Goal: Task Accomplishment & Management: Use online tool/utility

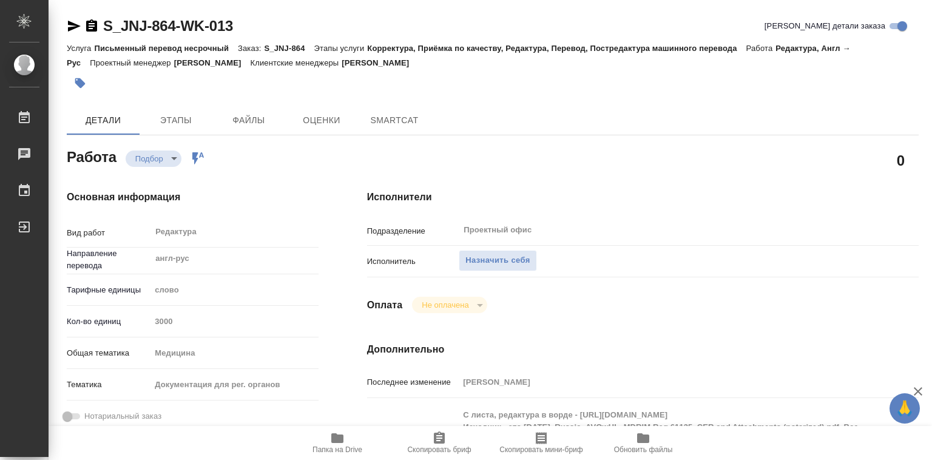
type textarea "x"
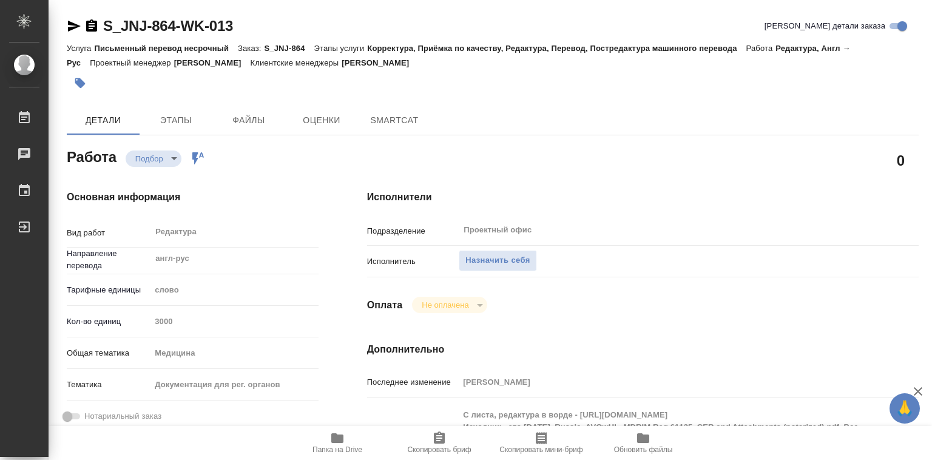
type textarea "x"
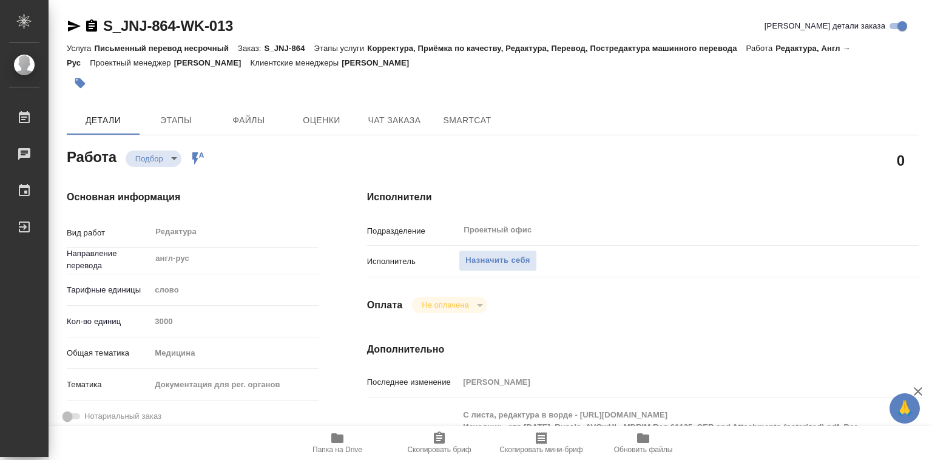
type textarea "x"
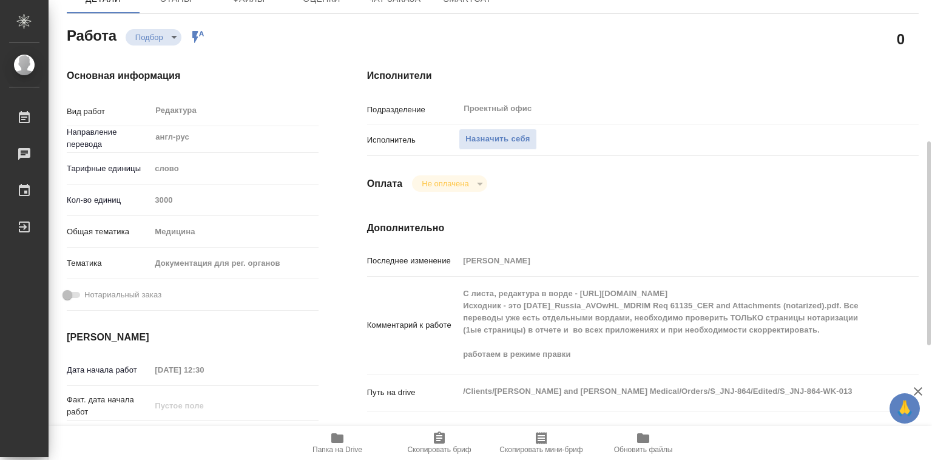
scroll to position [182, 0]
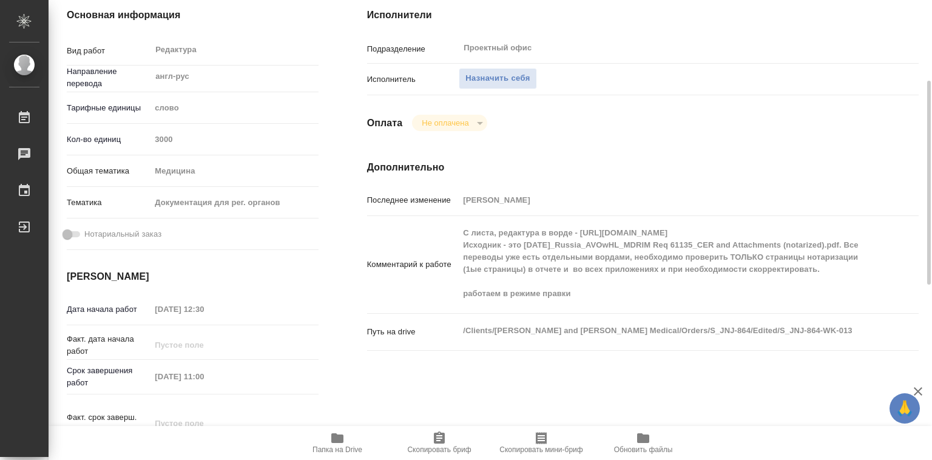
type textarea "x"
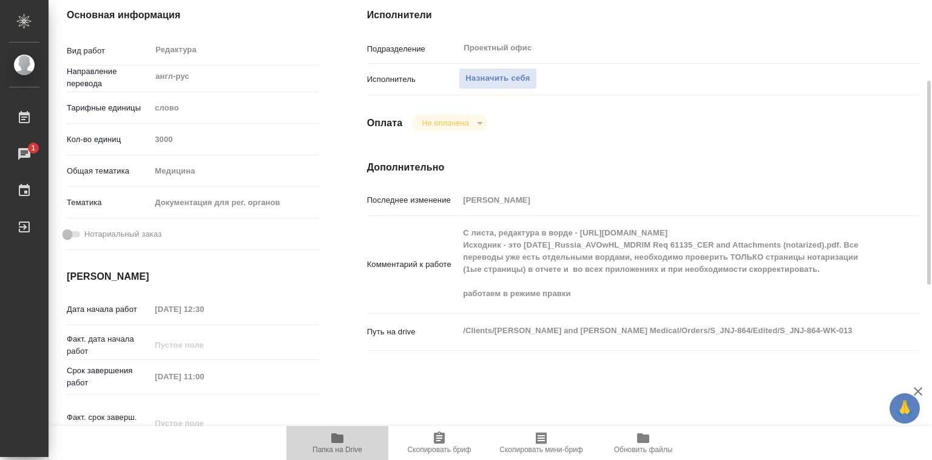
click at [340, 443] on icon "button" at bounding box center [337, 438] width 15 height 15
